Goal: Check status: Check status

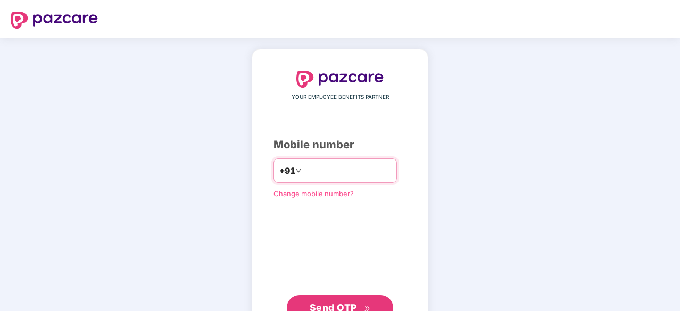
click at [310, 169] on input "number" at bounding box center [347, 170] width 87 height 17
type input "**********"
click at [324, 299] on button "Send OTP" at bounding box center [340, 308] width 106 height 26
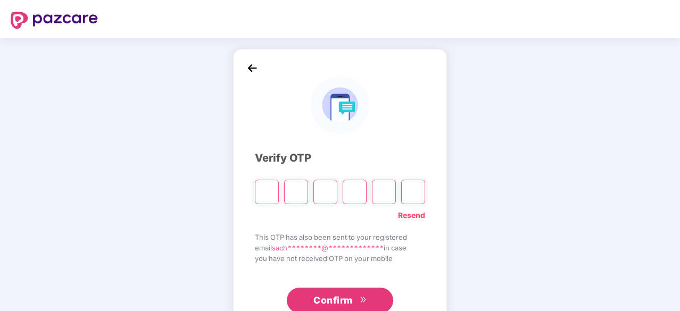
type input "*"
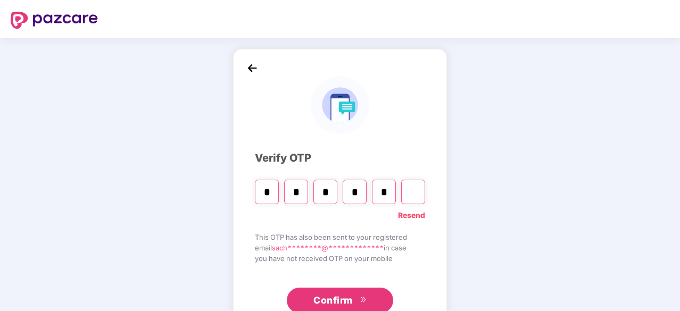
type input "*"
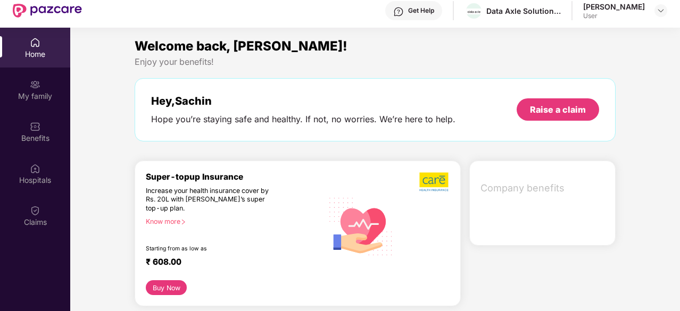
scroll to position [60, 0]
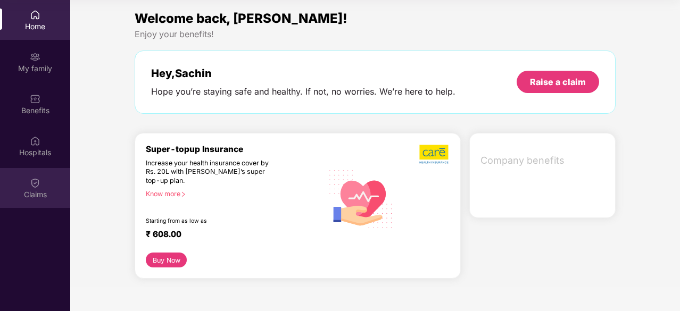
click at [27, 176] on div "Claims" at bounding box center [35, 188] width 70 height 40
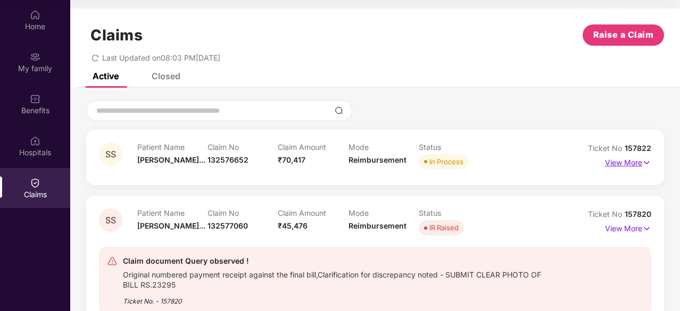
click at [634, 159] on p "View More" at bounding box center [628, 161] width 46 height 14
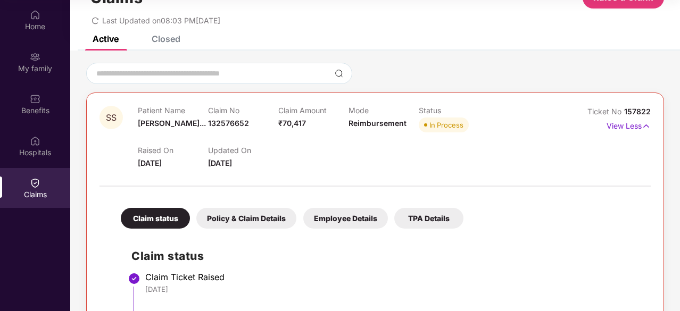
scroll to position [53, 0]
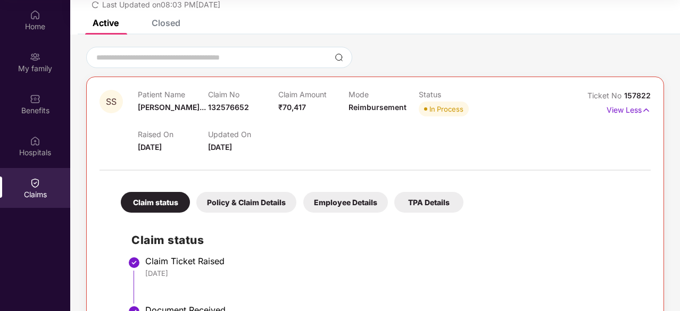
click at [434, 198] on div "TPA Details" at bounding box center [428, 202] width 69 height 21
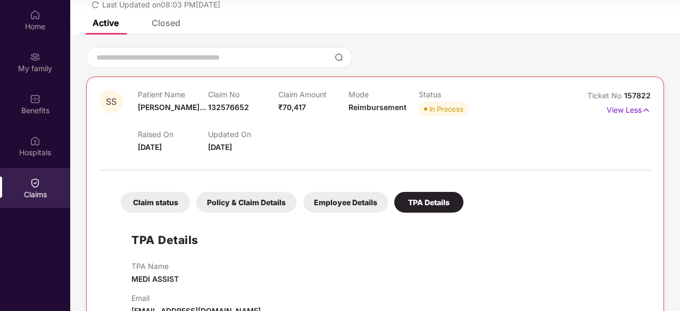
scroll to position [0, 0]
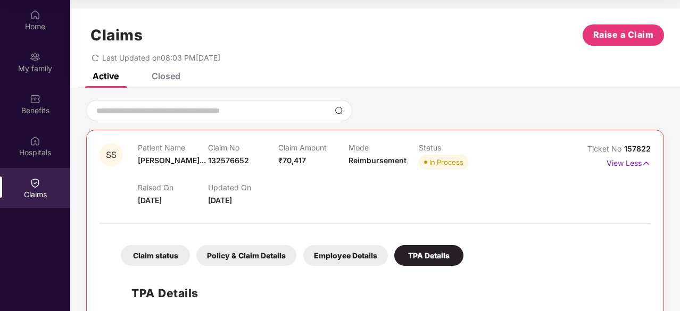
click at [169, 76] on div "Closed" at bounding box center [166, 76] width 29 height 11
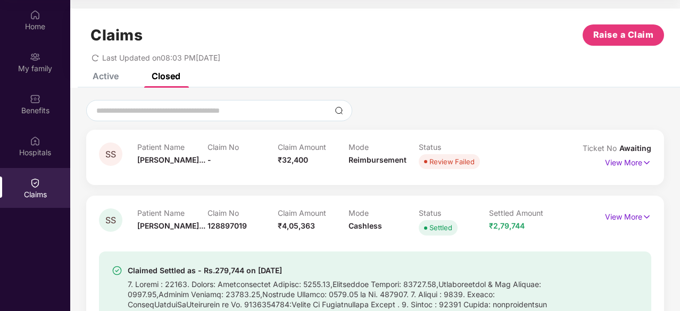
click at [110, 74] on div "Active" at bounding box center [106, 76] width 26 height 11
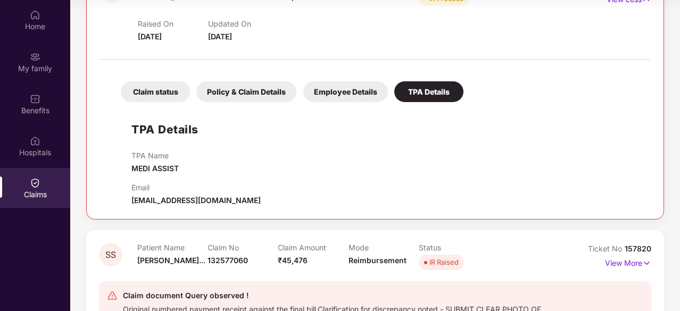
scroll to position [126, 0]
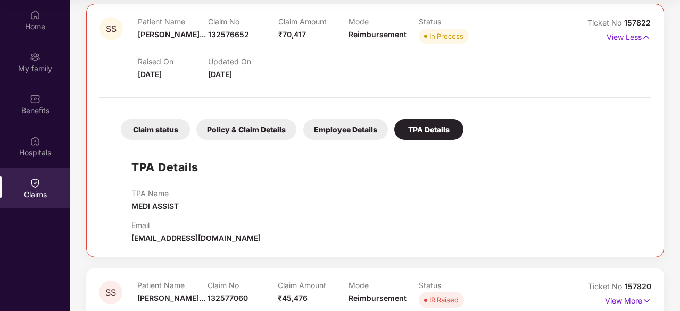
click at [257, 129] on div "Policy & Claim Details" at bounding box center [246, 129] width 100 height 21
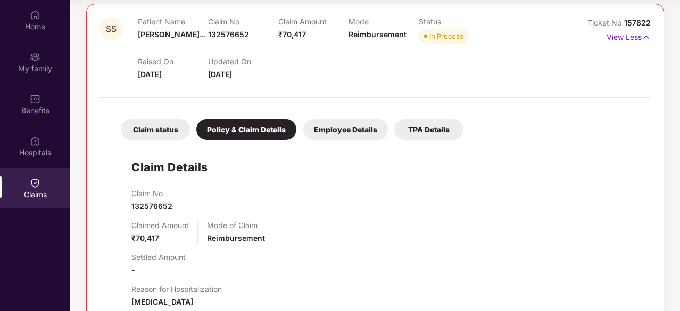
click at [316, 125] on div "Employee Details" at bounding box center [345, 129] width 85 height 21
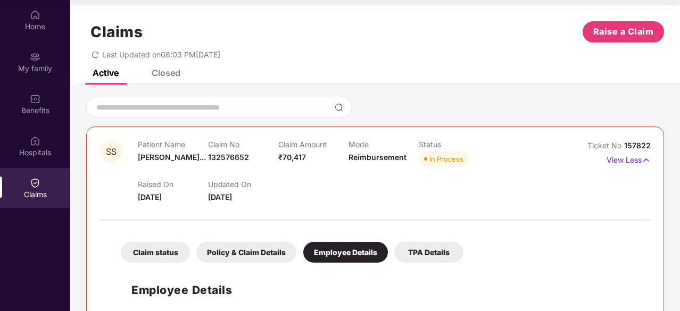
scroll to position [0, 0]
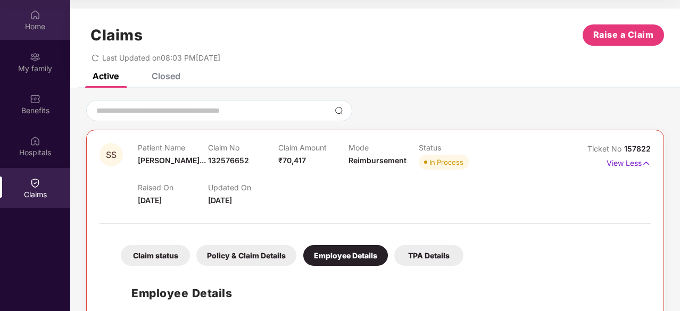
click at [41, 26] on div "Home" at bounding box center [35, 26] width 70 height 11
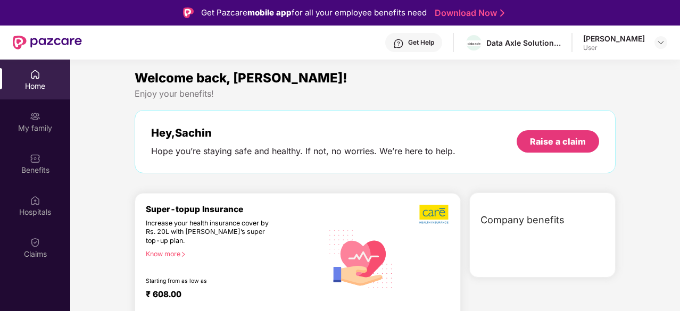
click at [425, 42] on div "Get Help" at bounding box center [421, 42] width 26 height 9
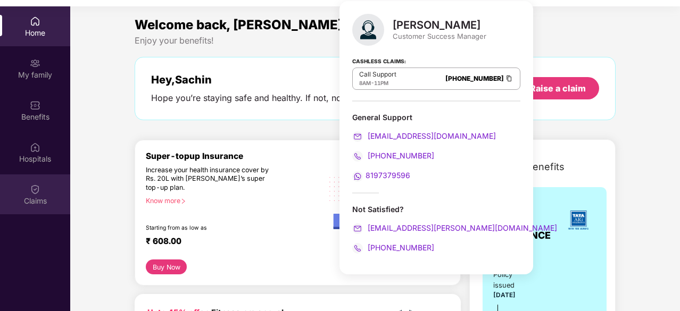
click at [34, 189] on img at bounding box center [35, 189] width 11 height 11
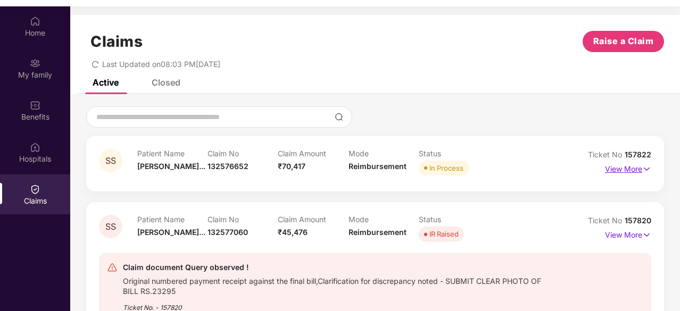
click at [638, 170] on p "View More" at bounding box center [628, 168] width 46 height 14
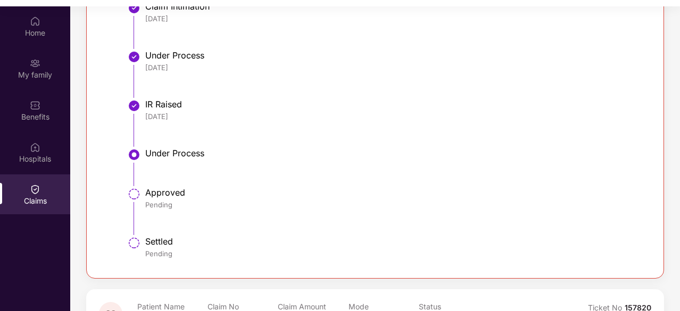
scroll to position [425, 0]
